Goal: Task Accomplishment & Management: Complete application form

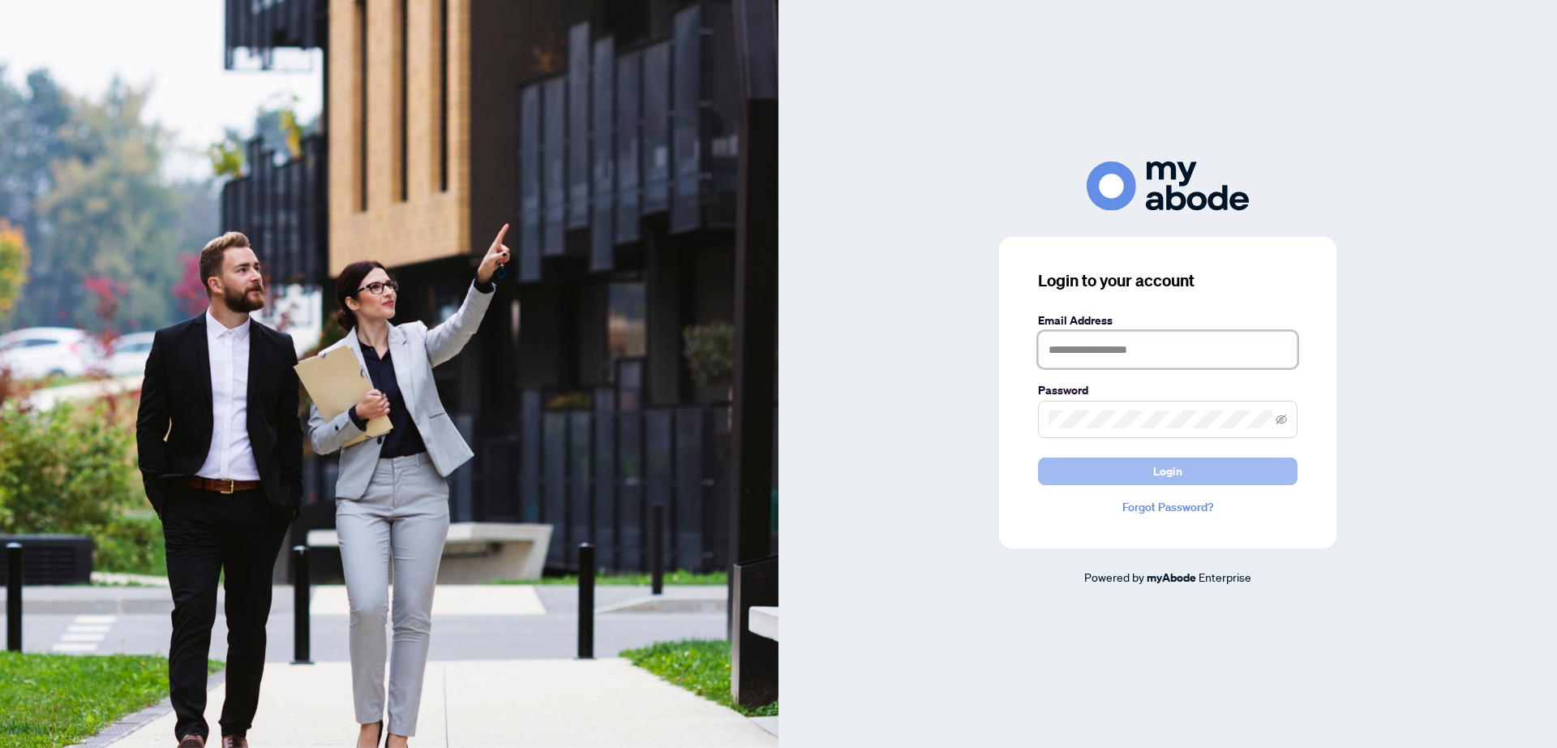
type input "**********"
click at [1186, 475] on button "Login" at bounding box center [1167, 471] width 259 height 28
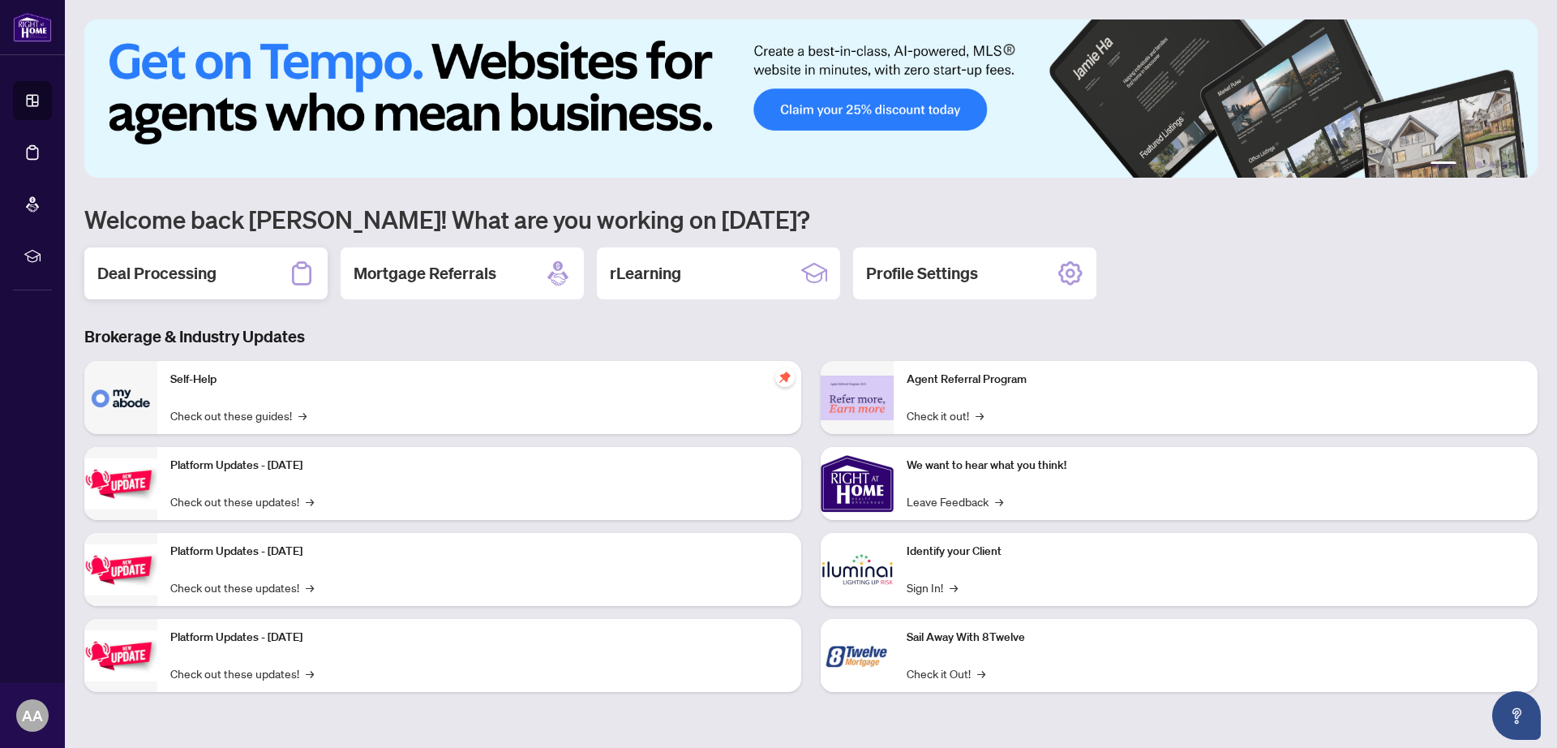
click at [117, 262] on h2 "Deal Processing" at bounding box center [156, 273] width 119 height 23
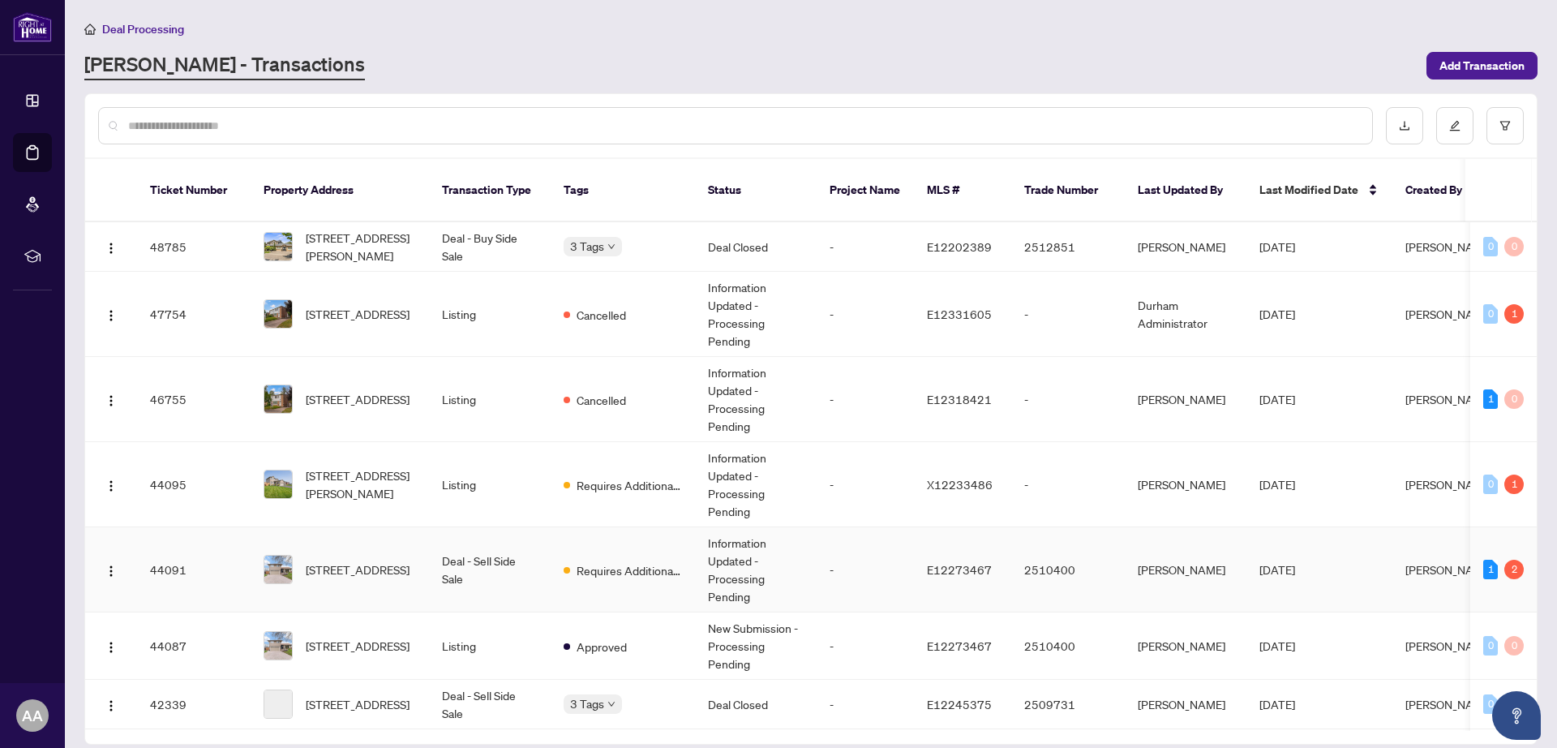
scroll to position [203, 0]
click at [358, 560] on span "[STREET_ADDRESS]" at bounding box center [358, 569] width 104 height 18
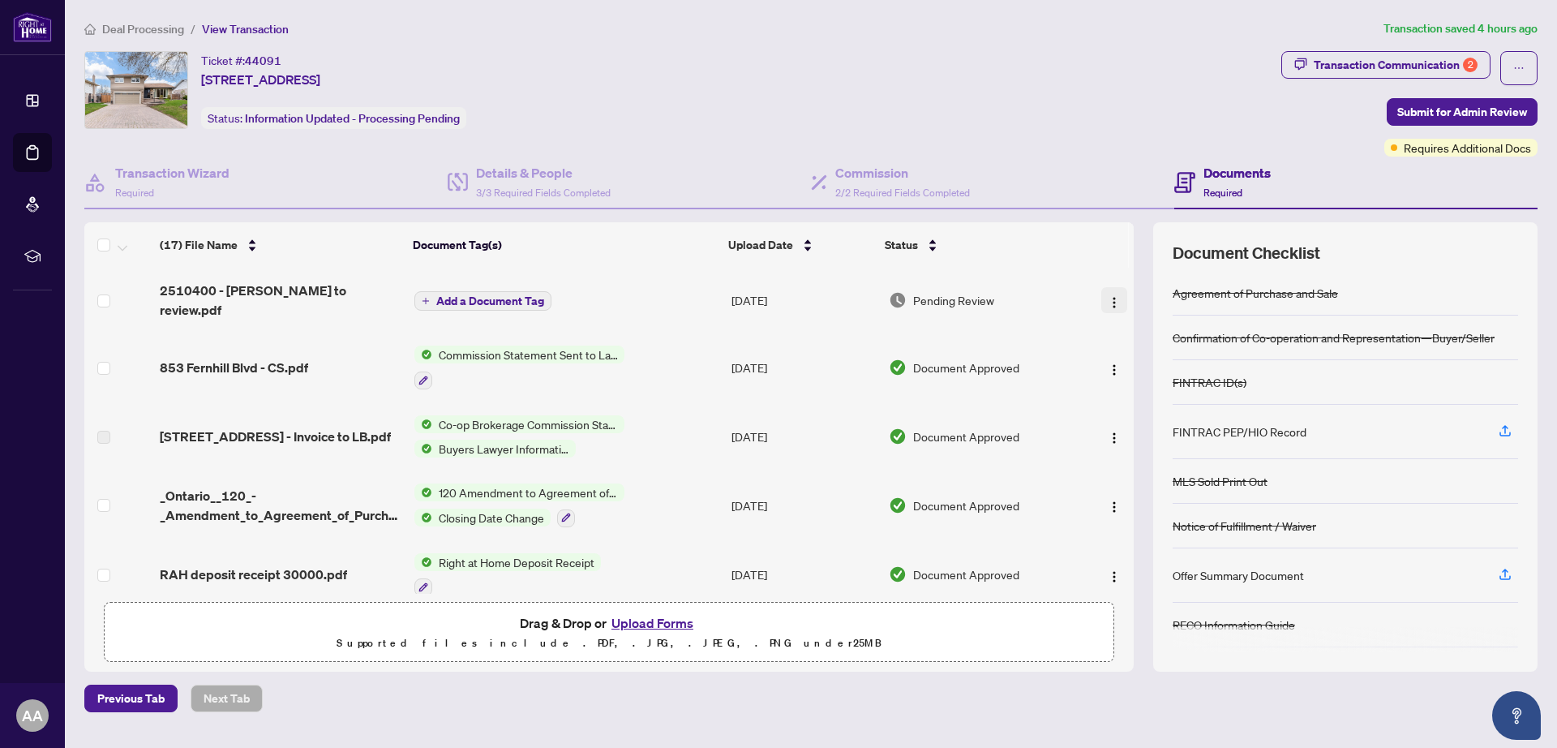
click at [1109, 296] on img "button" at bounding box center [1114, 302] width 13 height 13
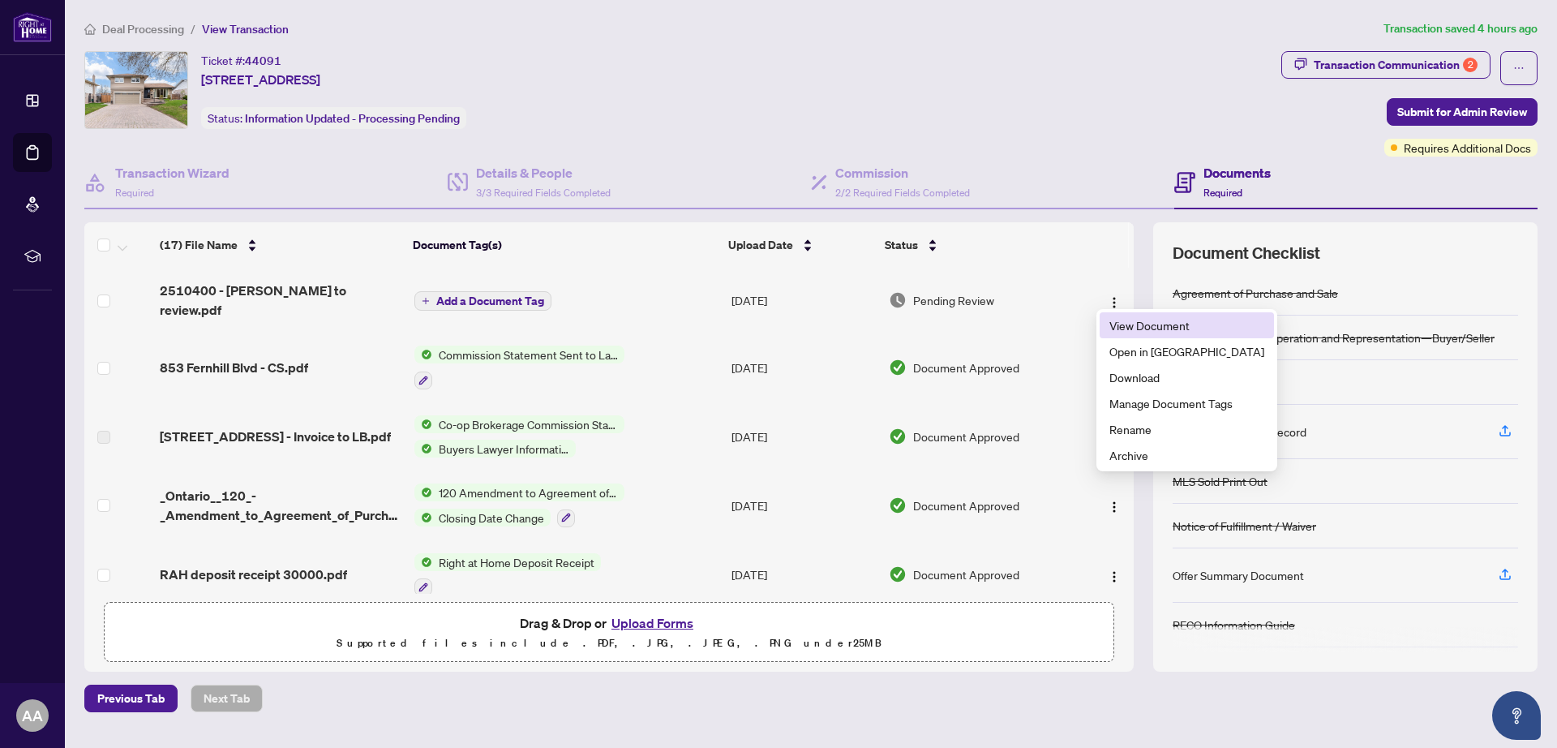
click at [1126, 323] on span "View Document" at bounding box center [1186, 325] width 155 height 18
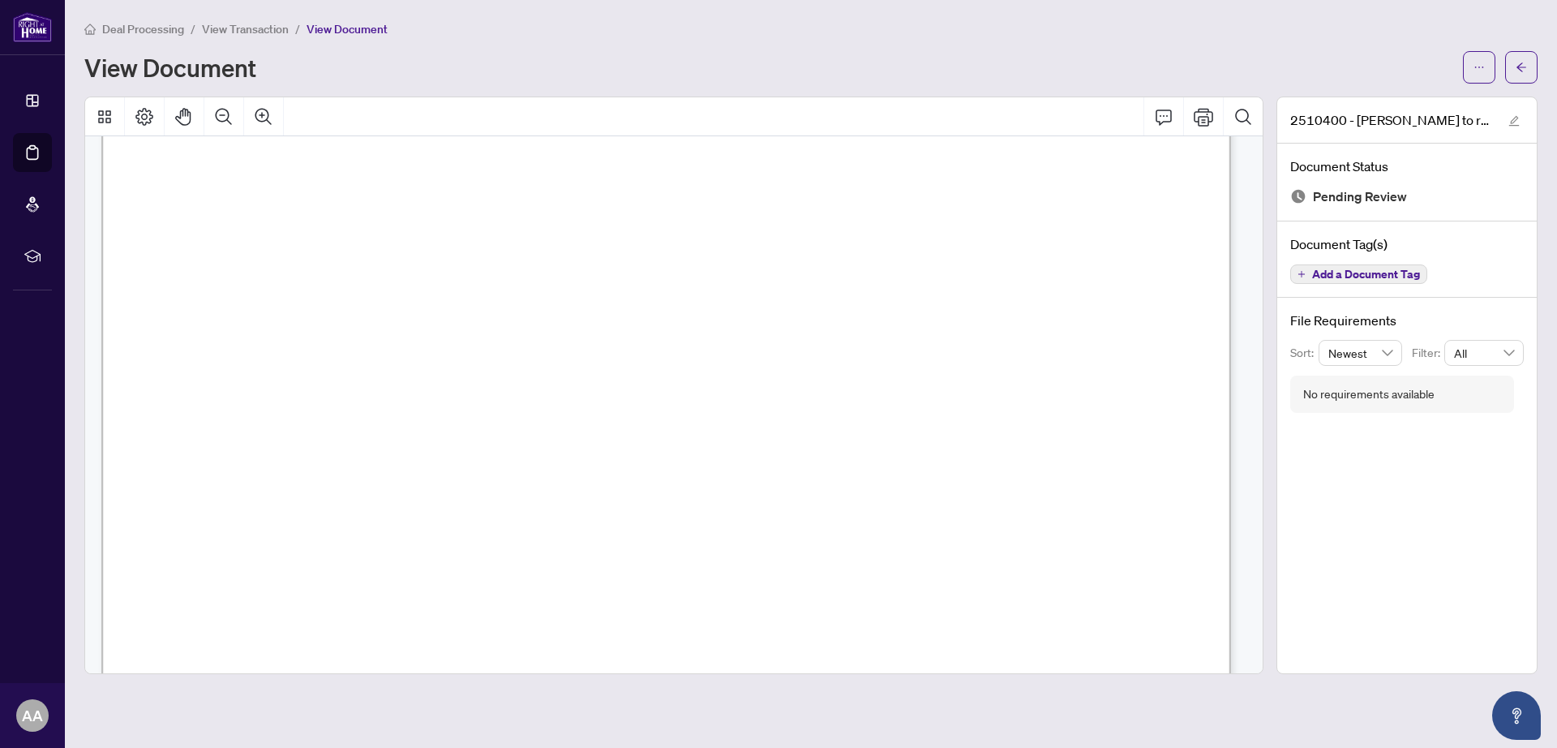
scroll to position [958, 0]
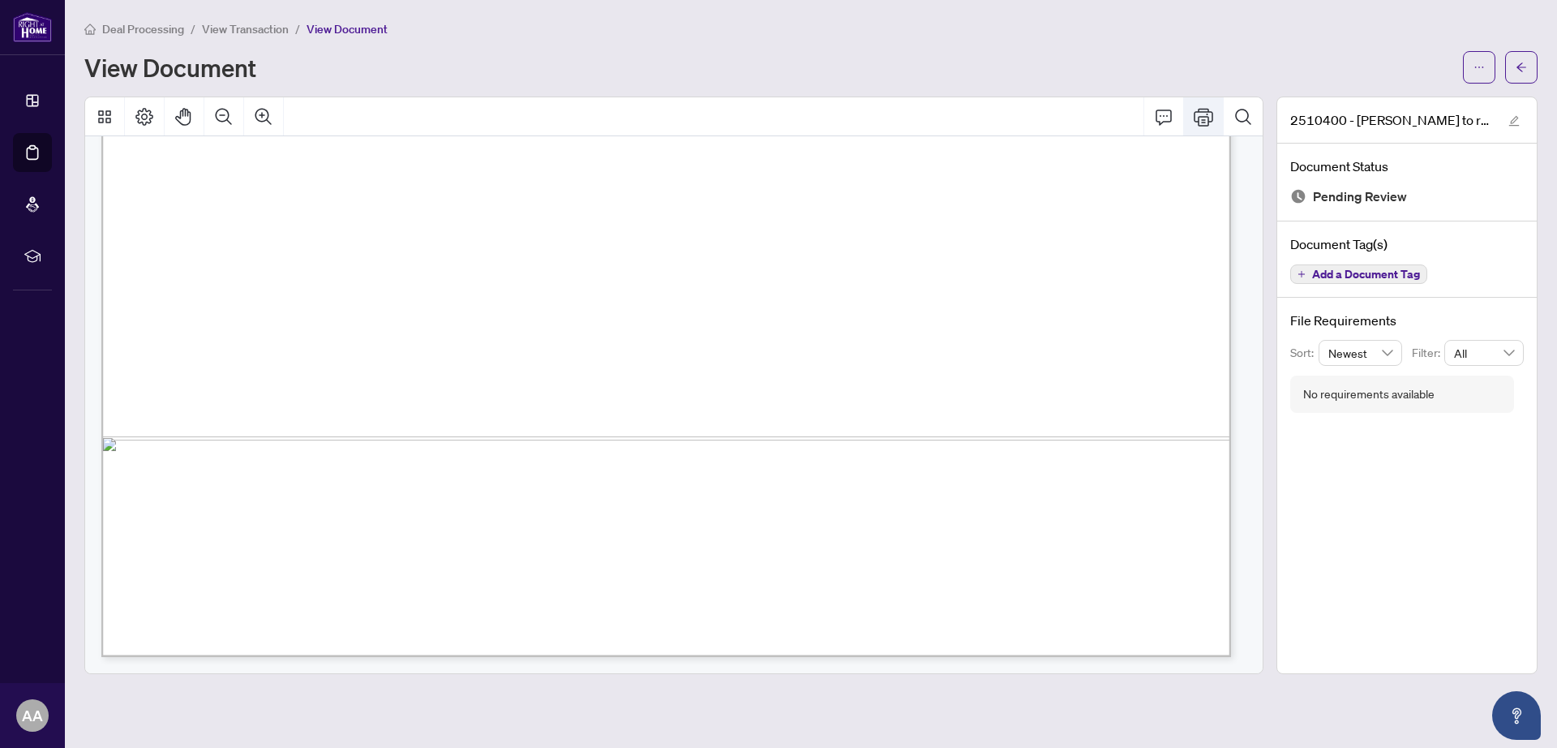
click at [1203, 120] on icon "Print" at bounding box center [1203, 116] width 19 height 19
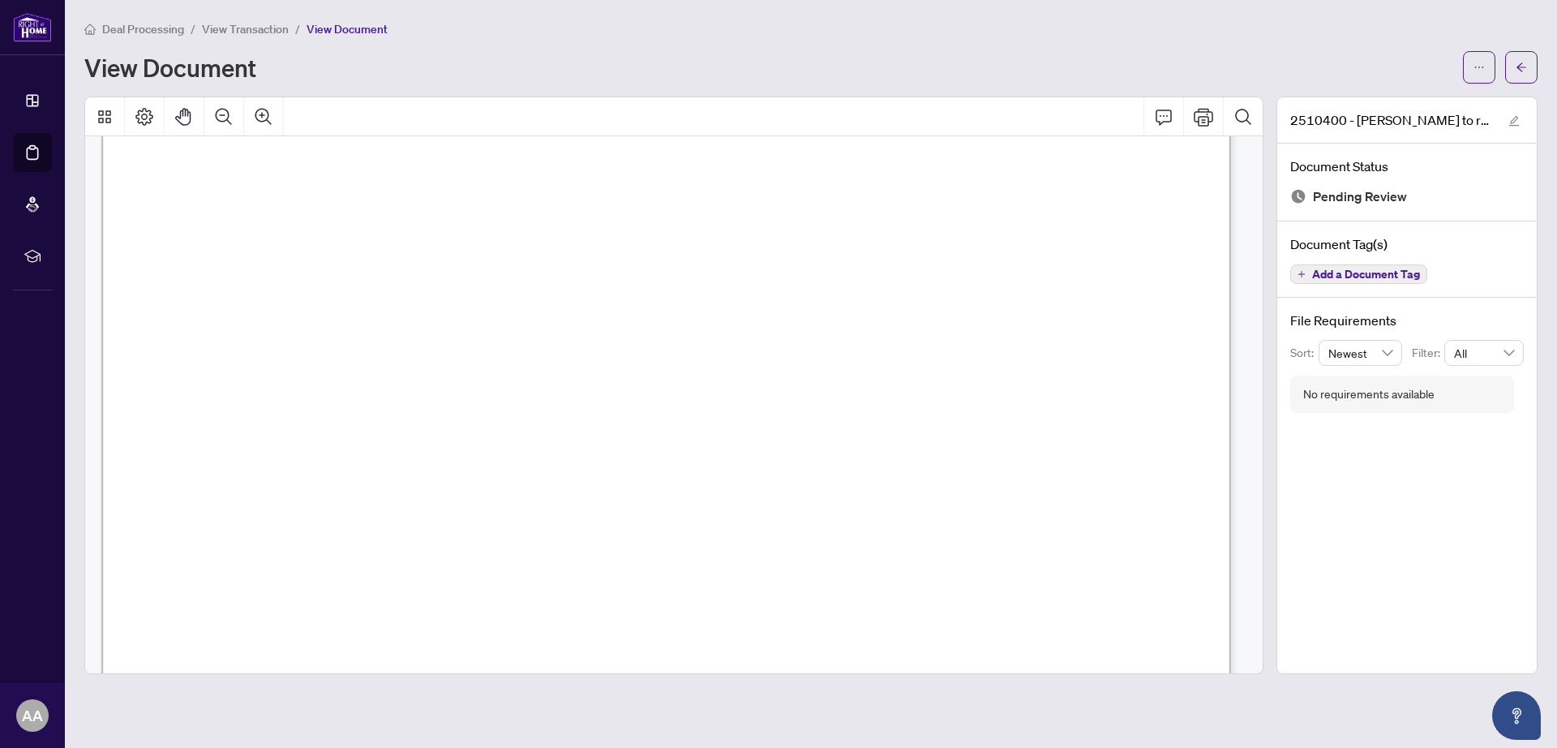
scroll to position [0, 0]
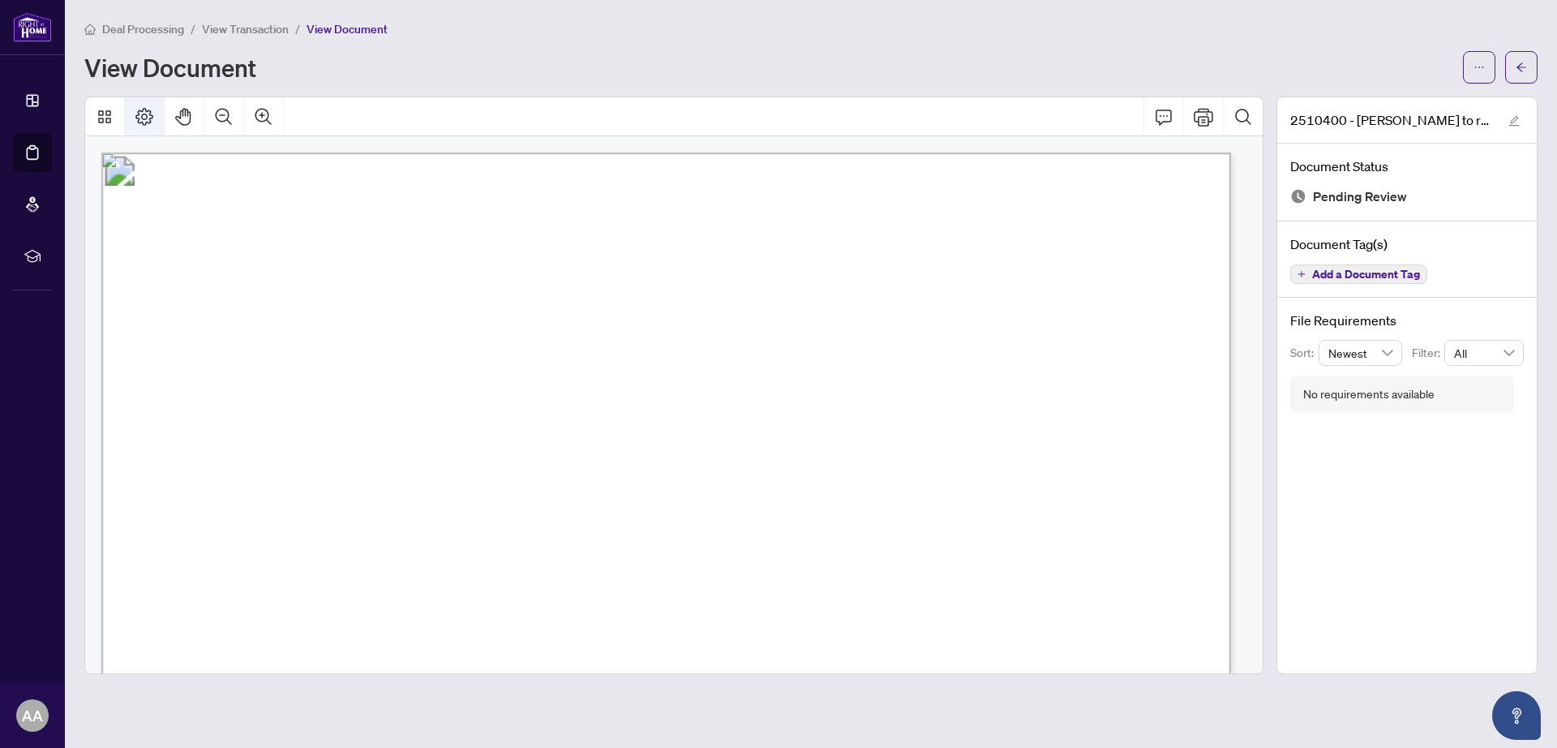
click at [145, 113] on icon "Page Layout" at bounding box center [144, 117] width 18 height 18
click at [105, 112] on icon "Thumbnails" at bounding box center [104, 116] width 19 height 19
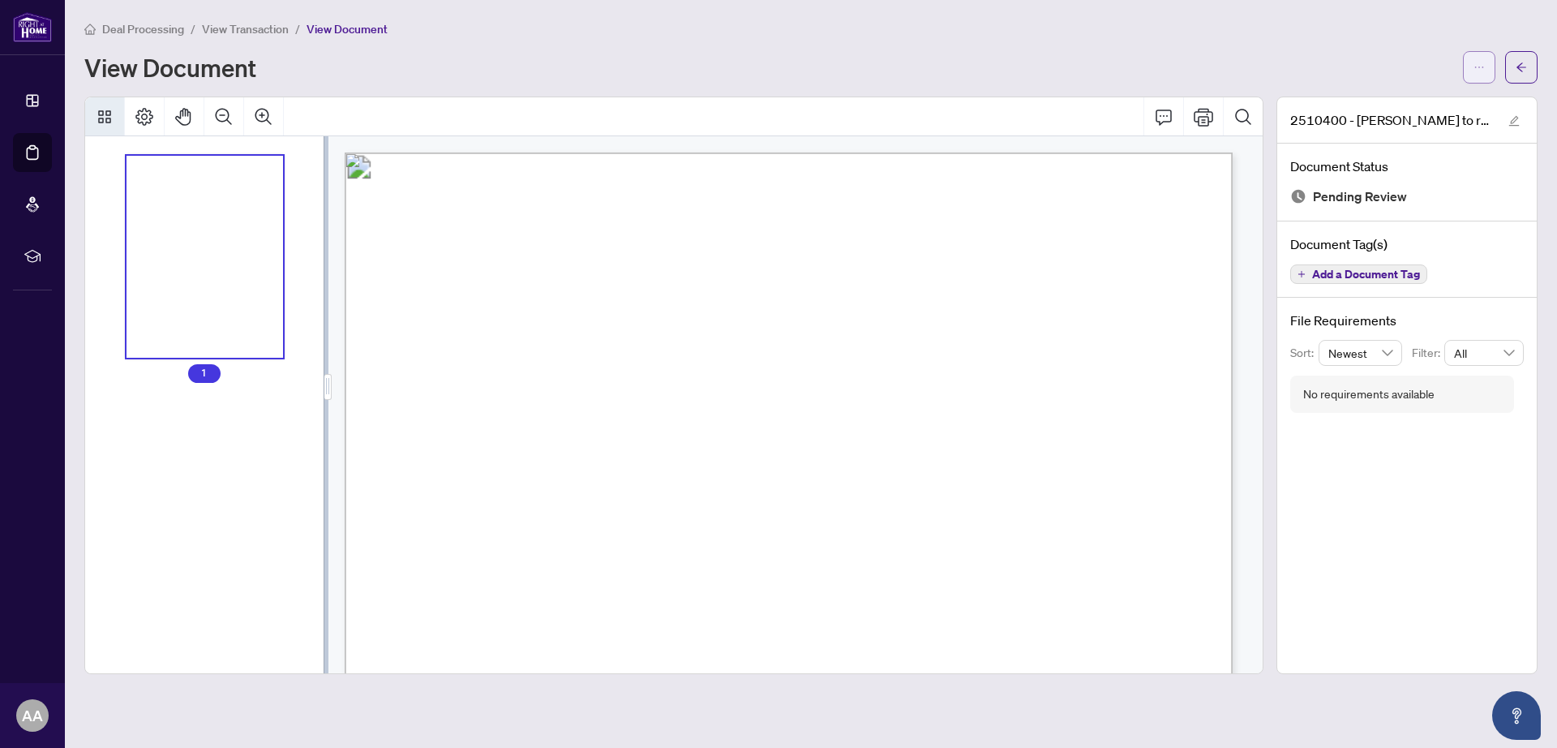
click at [1481, 68] on icon "ellipsis" at bounding box center [1478, 67] width 11 height 11
click at [1376, 106] on span "Download" at bounding box center [1420, 102] width 123 height 18
click at [165, 29] on span "Deal Processing" at bounding box center [143, 29] width 82 height 15
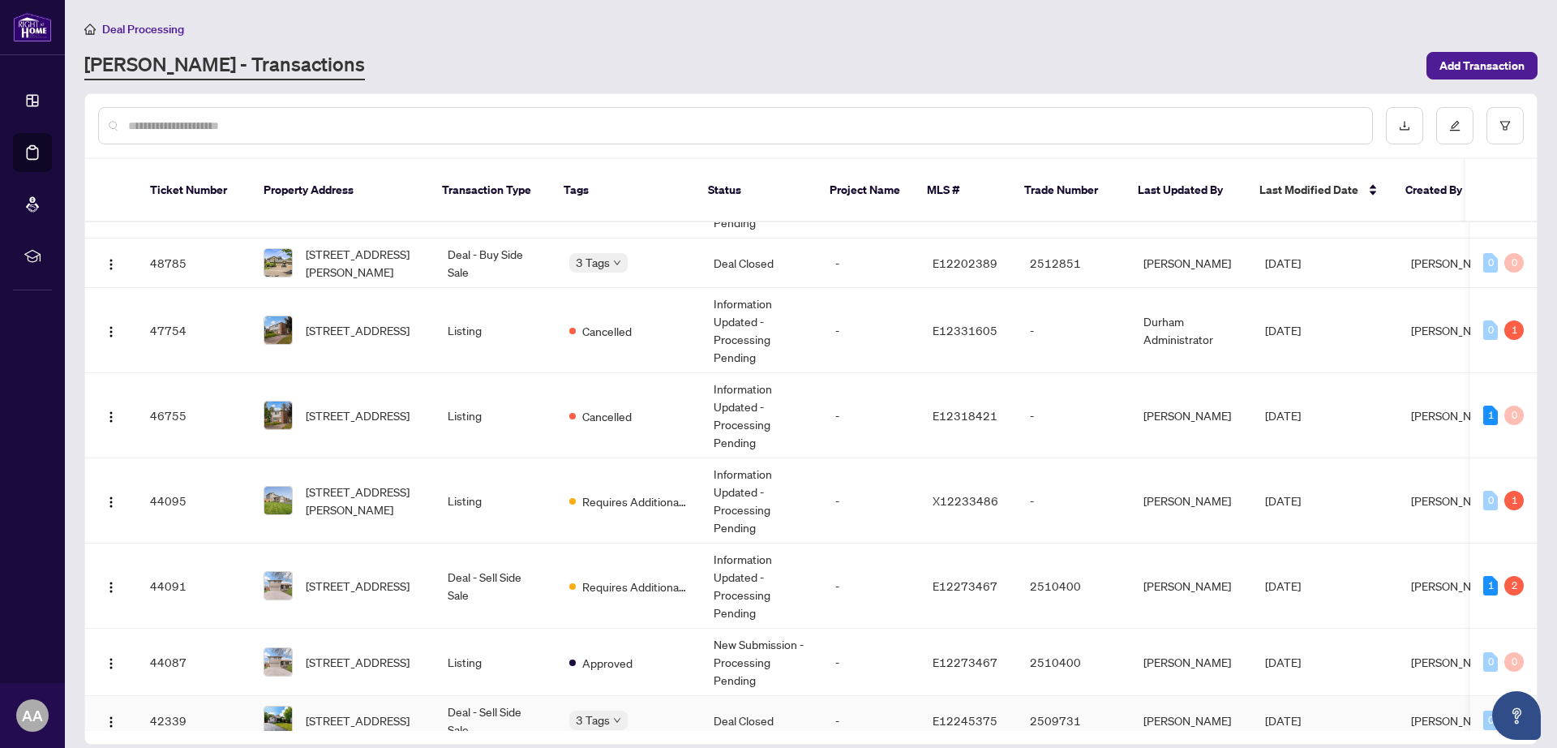
scroll to position [304, 0]
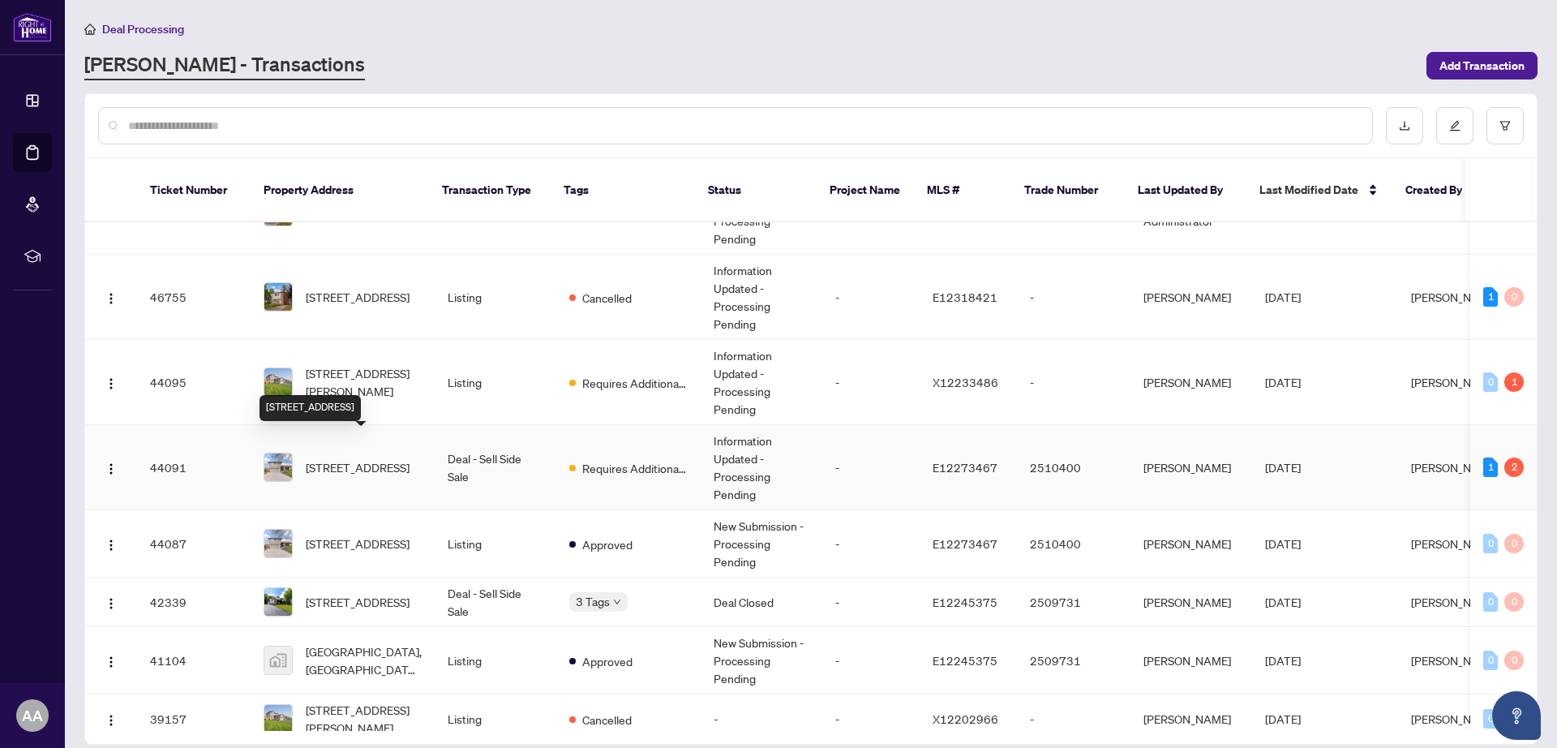
click at [358, 458] on span "[STREET_ADDRESS]" at bounding box center [358, 467] width 104 height 18
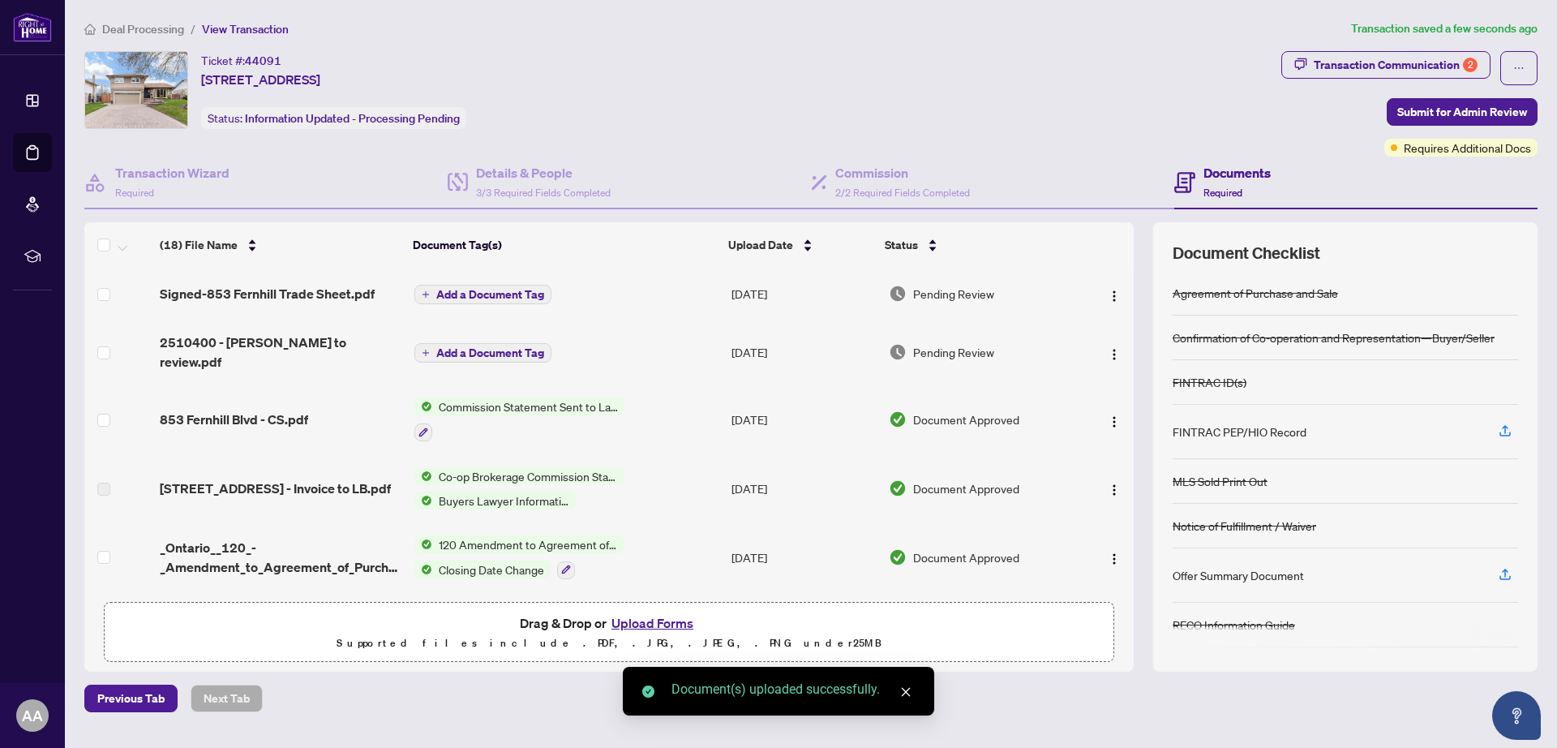
click at [510, 289] on span "Add a Document Tag" at bounding box center [490, 294] width 108 height 11
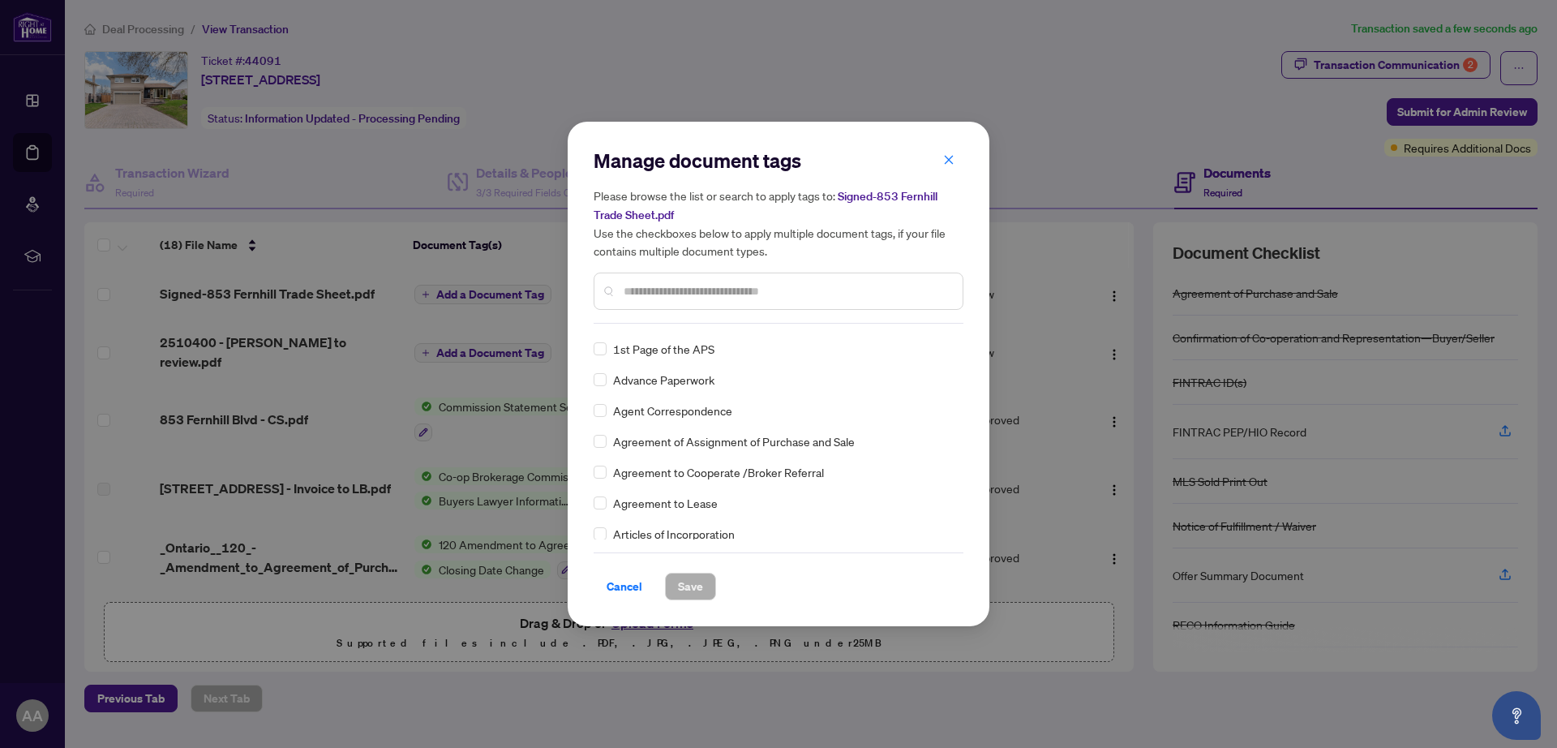
scroll to position [304, 0]
click at [635, 291] on input "text" at bounding box center [787, 291] width 326 height 18
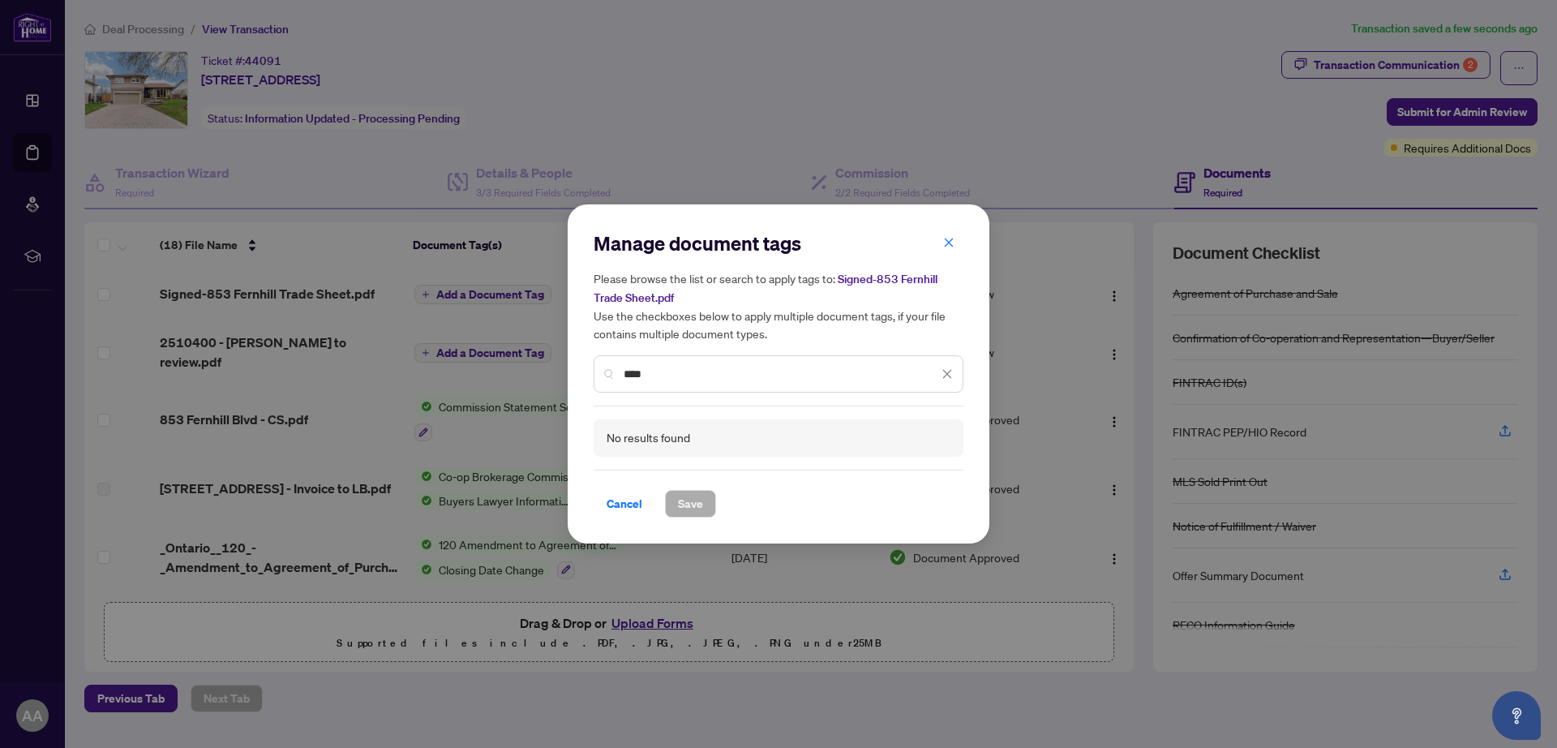
click at [635, 374] on input "****" at bounding box center [781, 374] width 315 height 18
click at [631, 374] on input "****" at bounding box center [781, 374] width 315 height 18
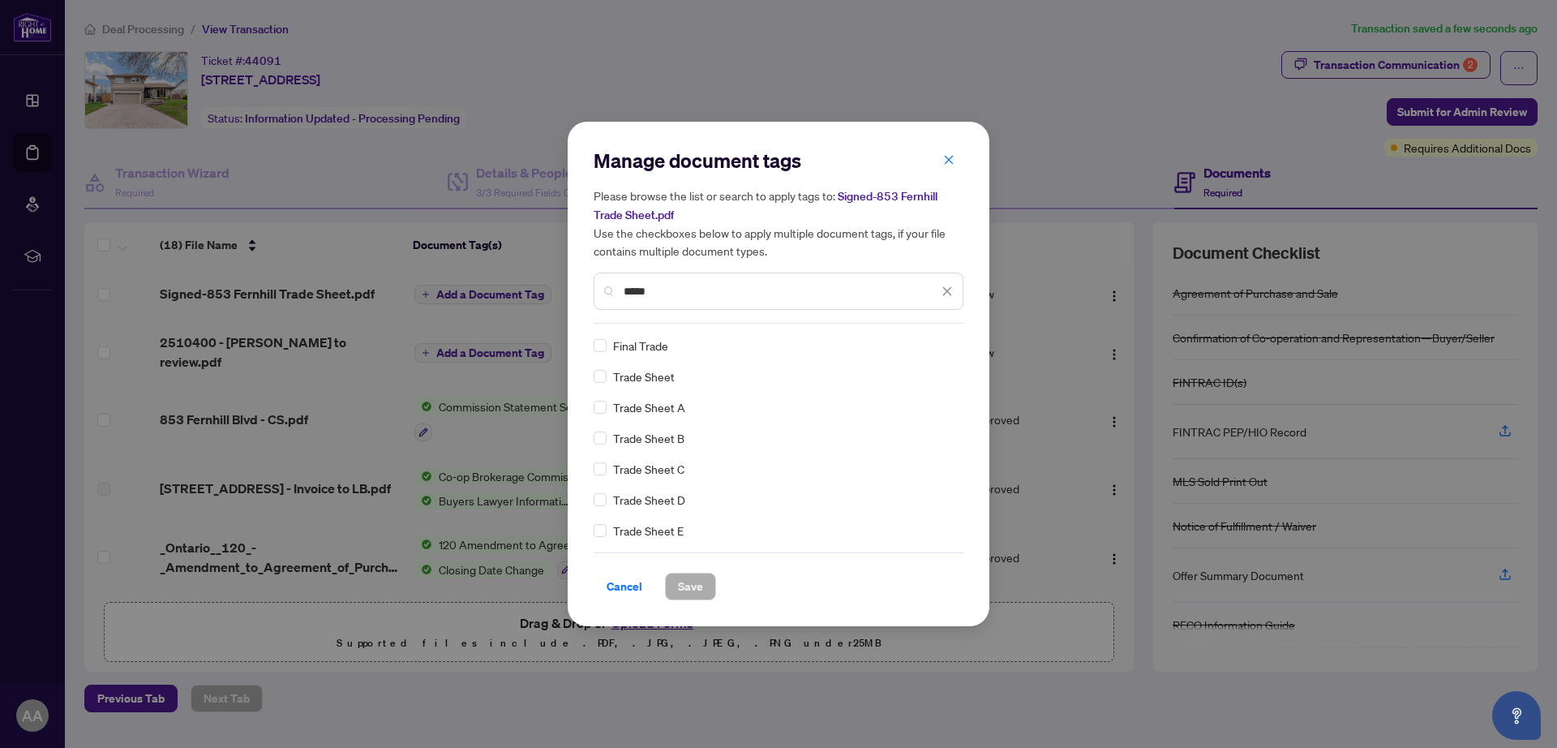
type input "*****"
click at [693, 592] on span "Save" at bounding box center [690, 586] width 25 height 26
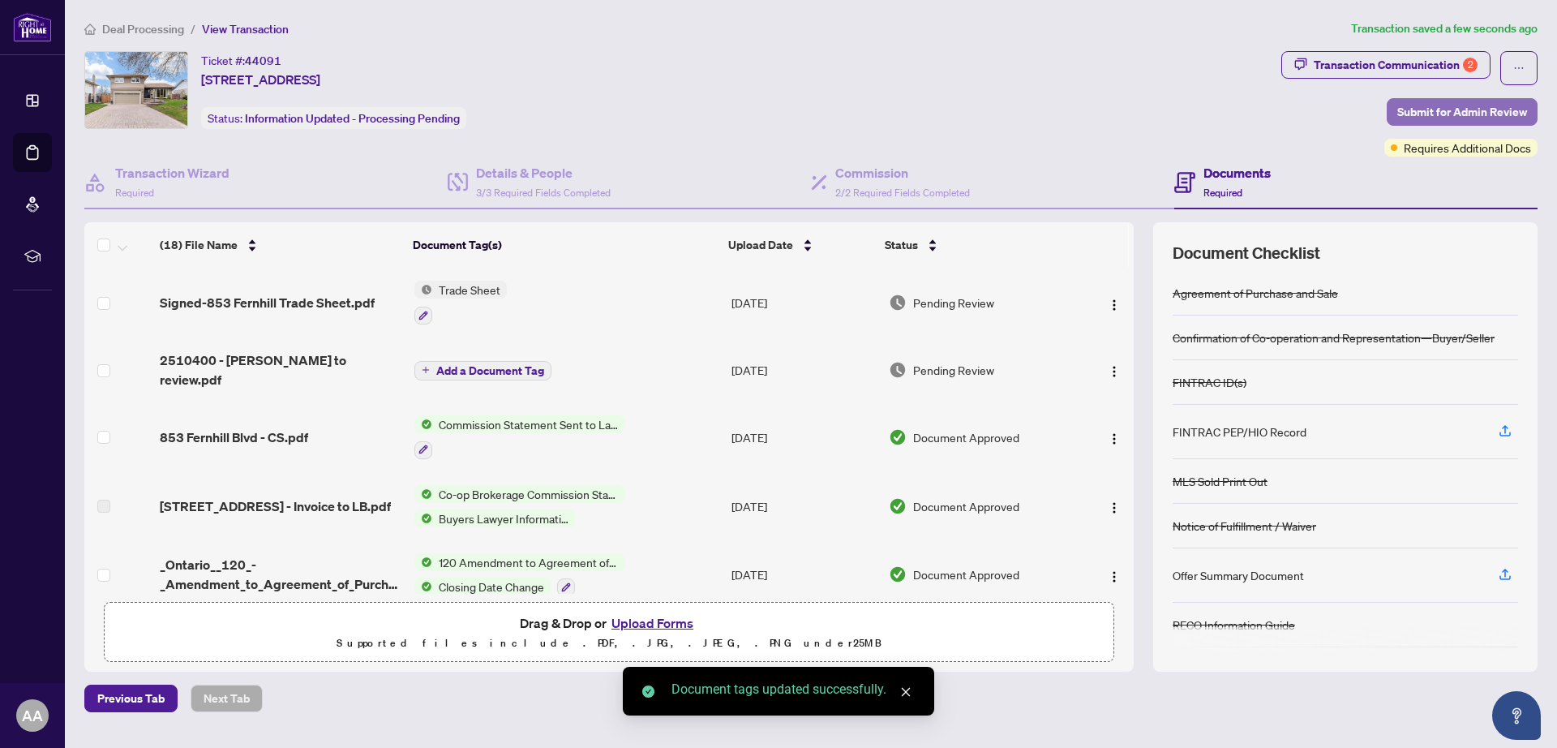
click at [1483, 110] on span "Submit for Admin Review" at bounding box center [1462, 112] width 130 height 26
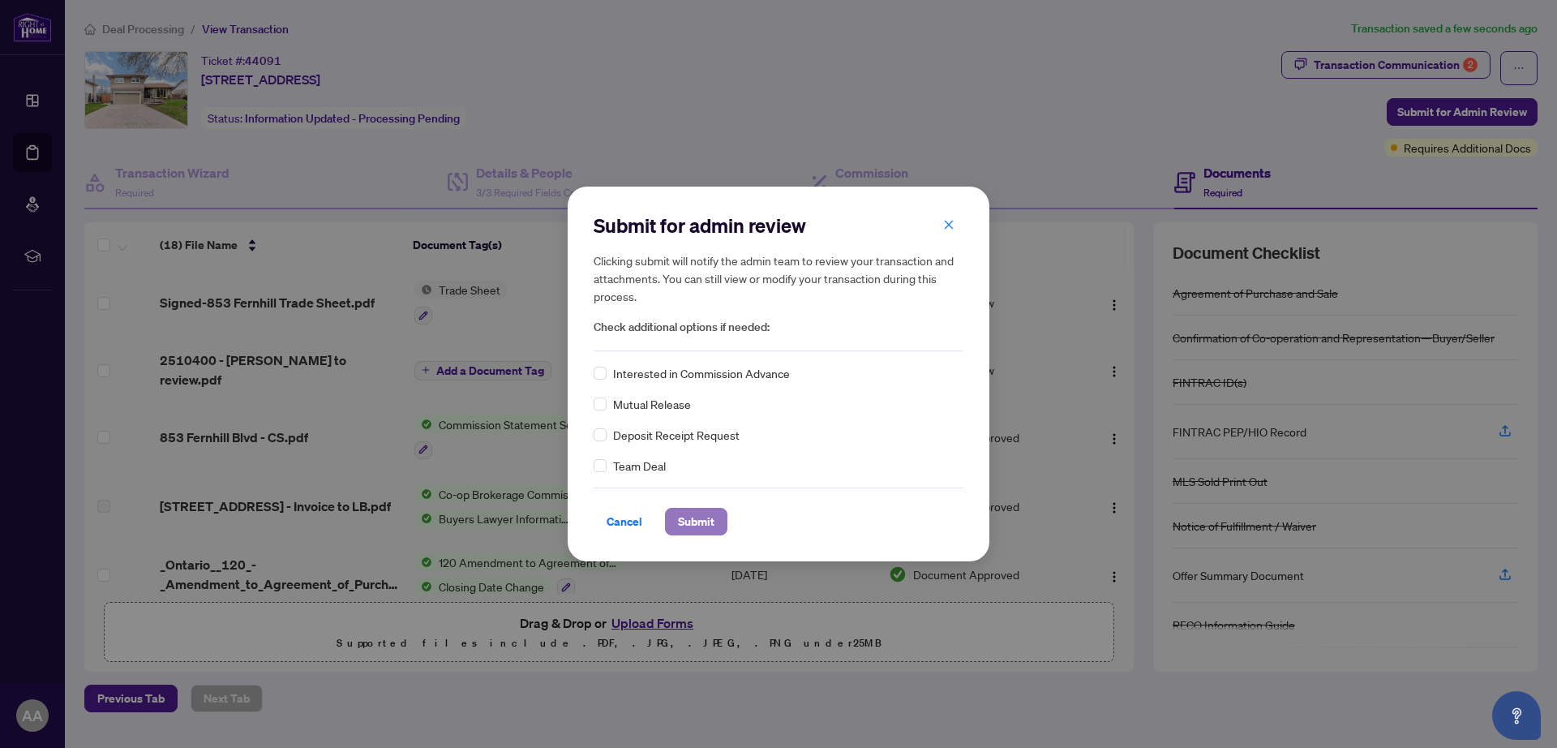
click at [698, 525] on span "Submit" at bounding box center [696, 521] width 36 height 26
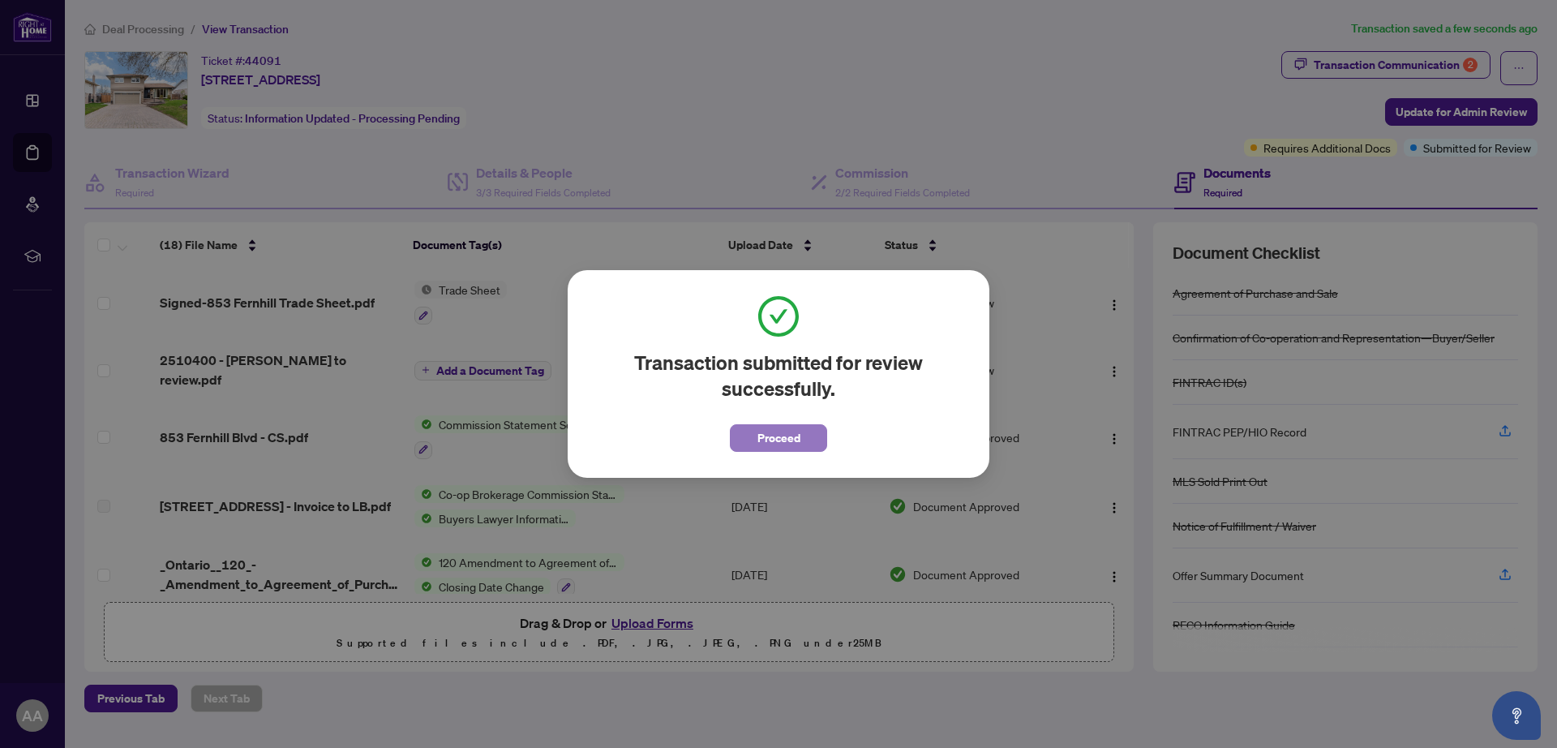
click at [781, 438] on span "Proceed" at bounding box center [778, 438] width 43 height 26
